Goal: Task Accomplishment & Management: Manage account settings

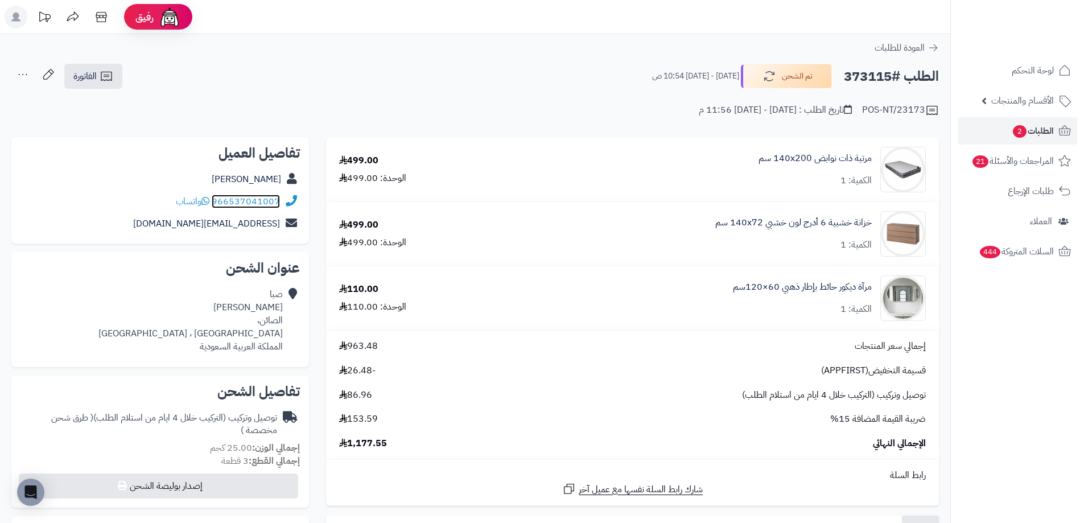
click at [222, 199] on link "966537041007" at bounding box center [246, 202] width 68 height 14
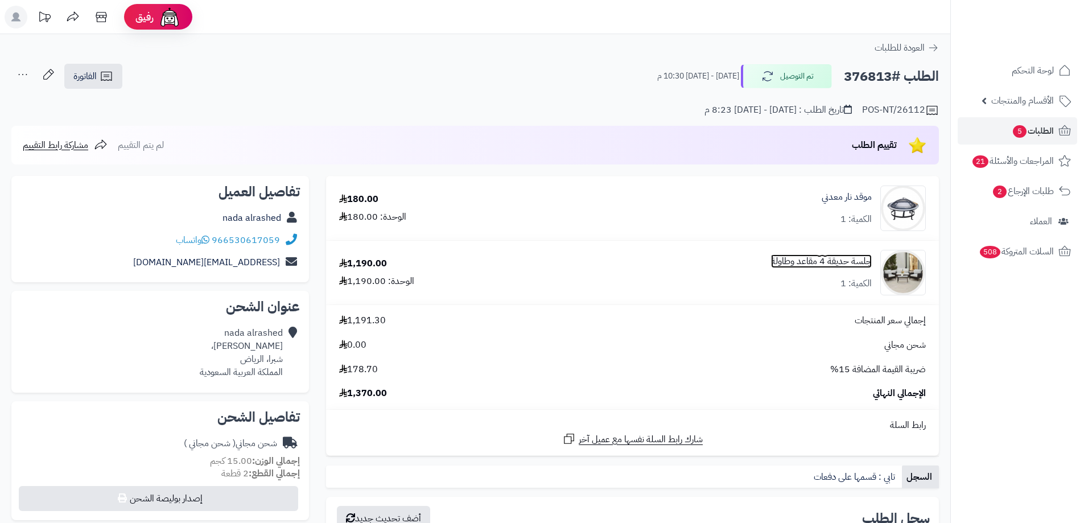
click at [825, 261] on link "جلسة حديقة 4 مقاعد وطاولة" at bounding box center [821, 261] width 101 height 13
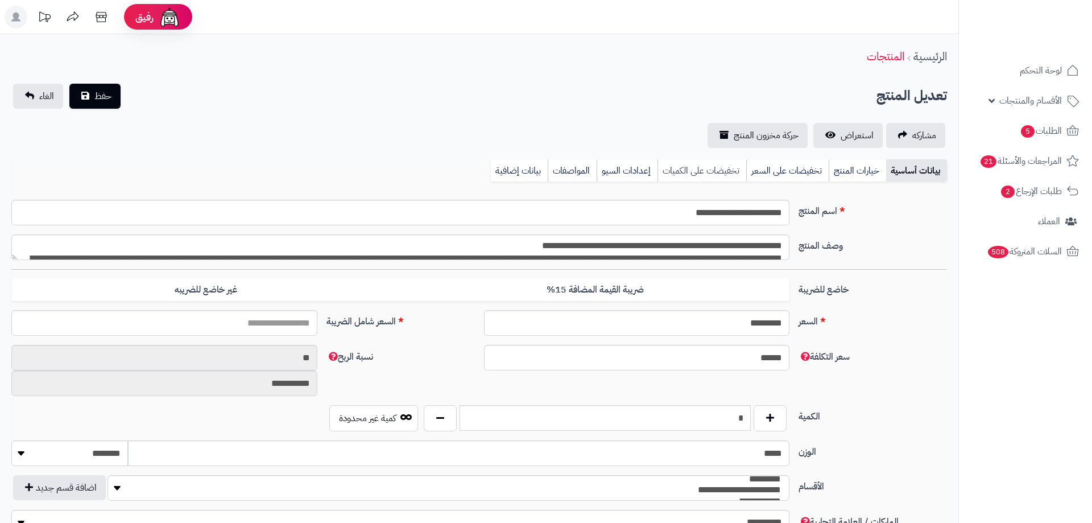
type input "*******"
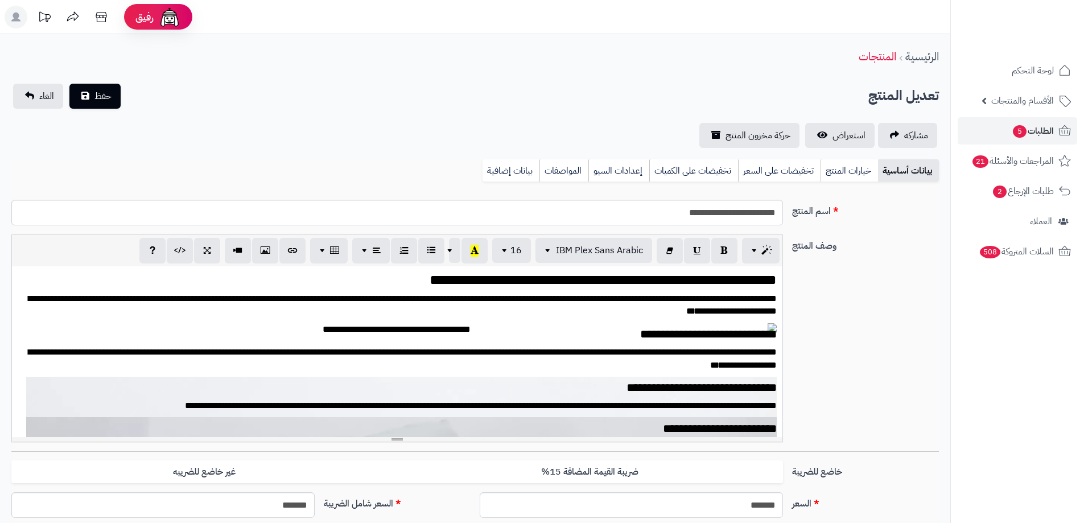
scroll to position [435, 0]
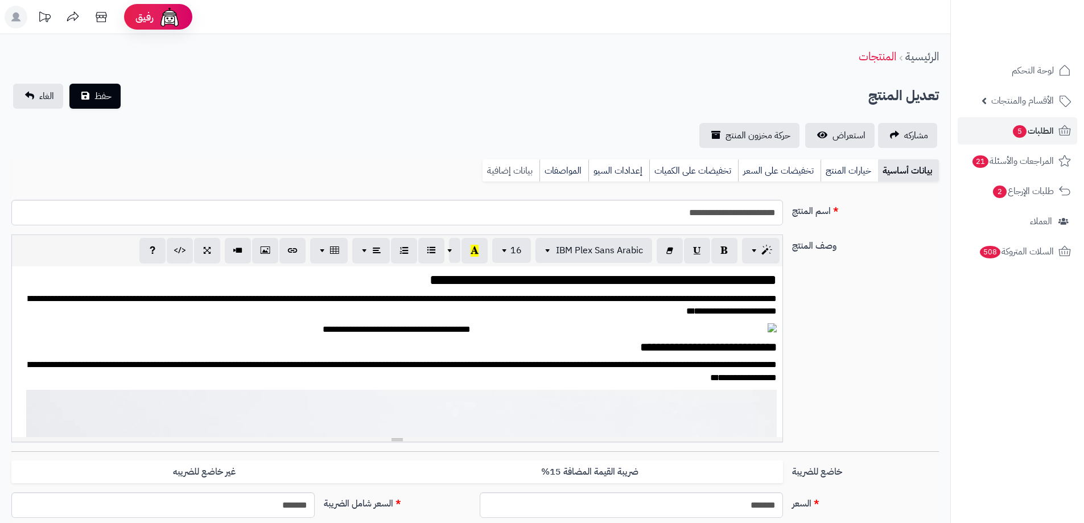
click at [521, 170] on link "بيانات إضافية" at bounding box center [510, 170] width 57 height 23
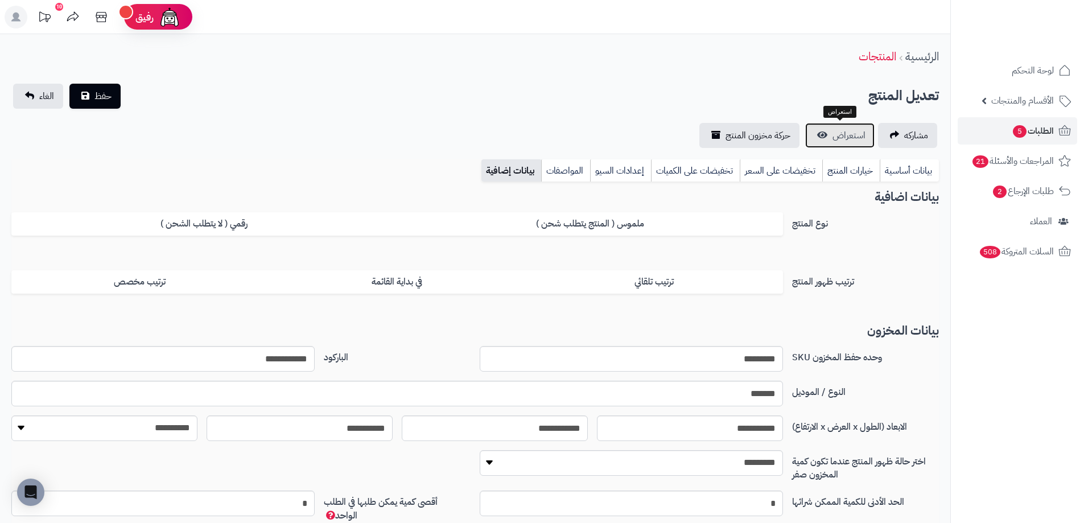
click at [851, 127] on link "استعراض" at bounding box center [839, 135] width 69 height 25
